Goal: Transaction & Acquisition: Book appointment/travel/reservation

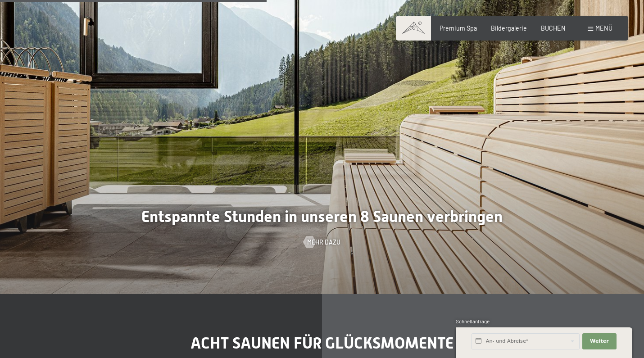
scroll to position [2395, 0]
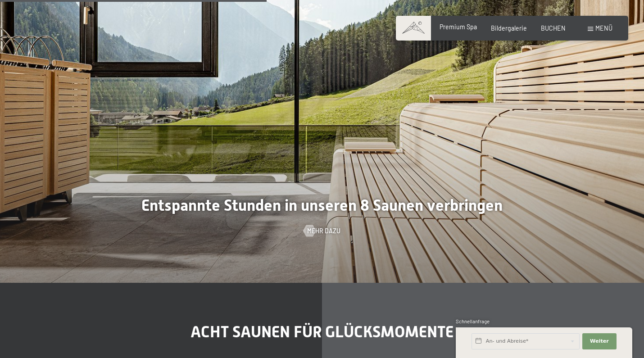
click at [458, 29] on span "Premium Spa" at bounding box center [458, 27] width 37 height 8
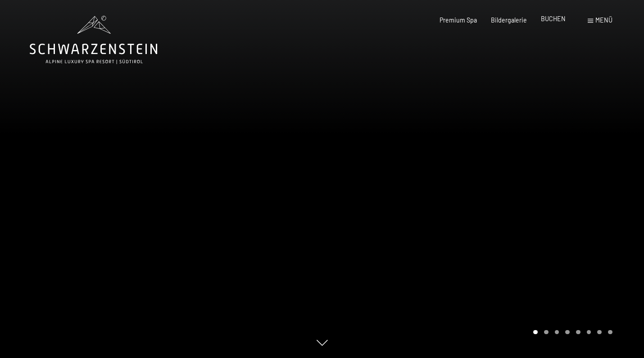
click at [554, 23] on div "Premium Spa Bildergalerie BUCHEN" at bounding box center [496, 20] width 168 height 9
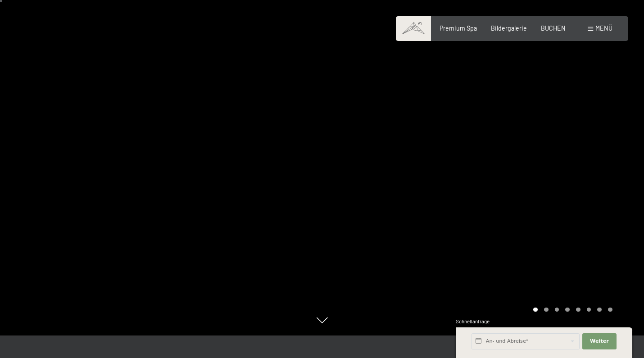
scroll to position [24, 0]
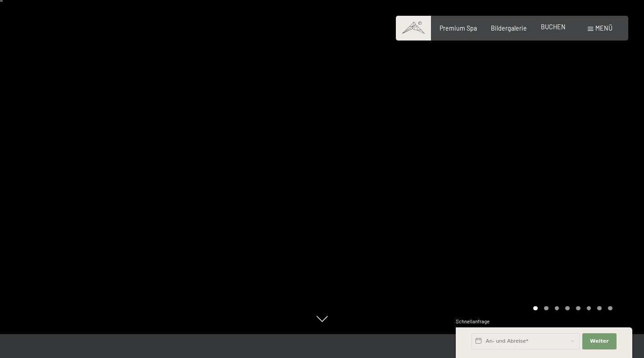
click at [562, 32] on div "BUCHEN" at bounding box center [553, 27] width 25 height 9
click at [558, 27] on span "BUCHEN" at bounding box center [553, 27] width 25 height 8
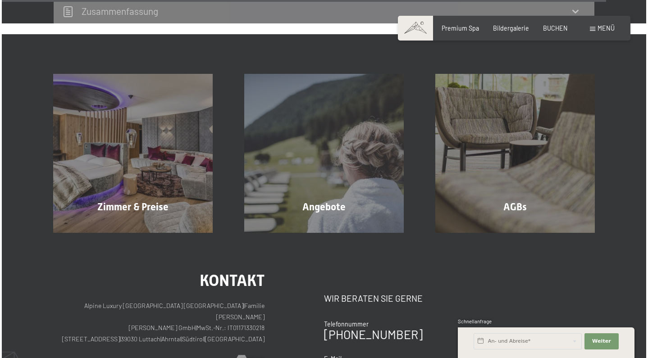
scroll to position [2794, 0]
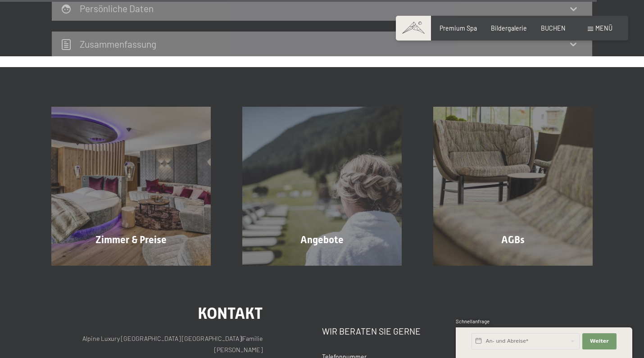
click at [606, 31] on span "Menü" at bounding box center [604, 28] width 17 height 8
